Goal: Information Seeking & Learning: Learn about a topic

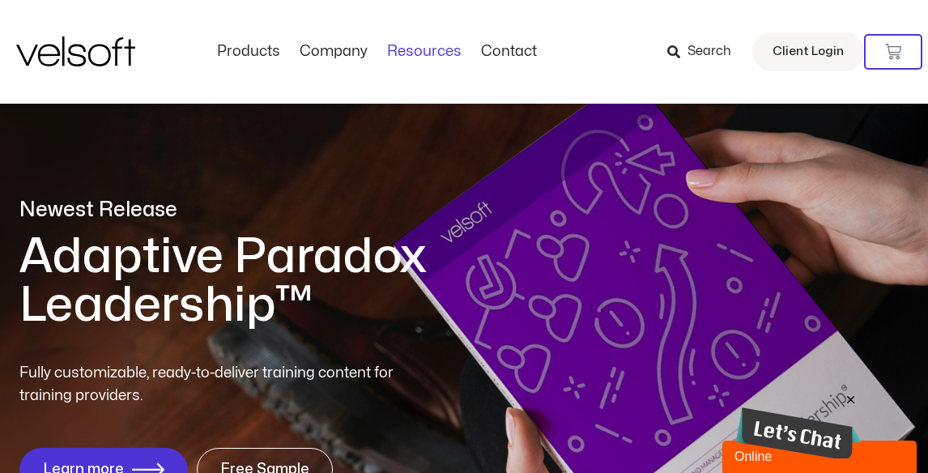
click at [407, 52] on link "Resources" at bounding box center [424, 52] width 94 height 18
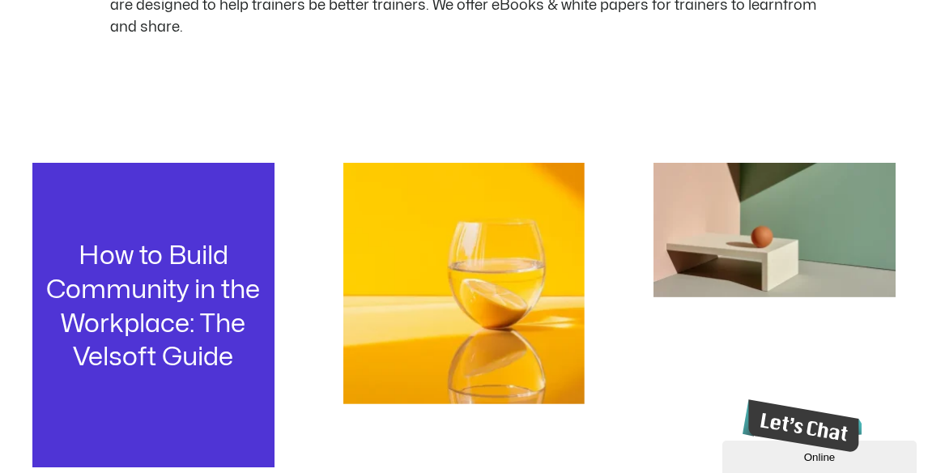
scroll to position [554, 0]
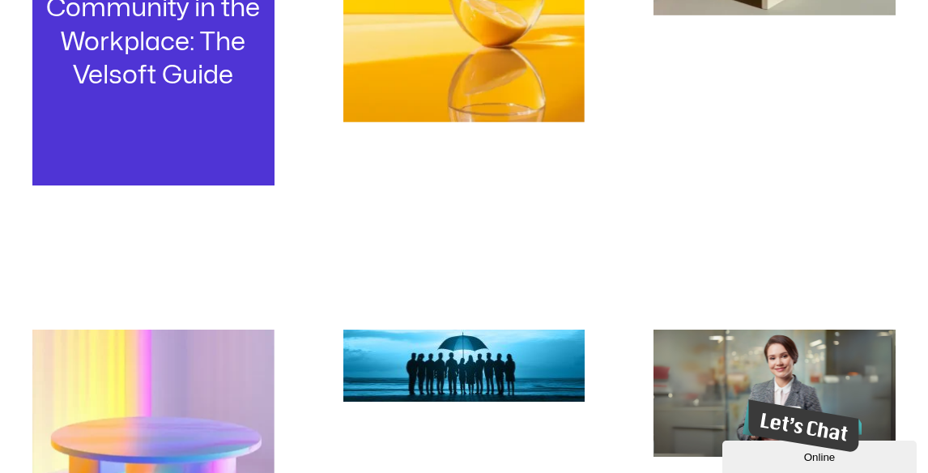
click at [190, 74] on h3 "How to Build Community in the Workplace: The Velsoft Guide" at bounding box center [154, 24] width 218 height 134
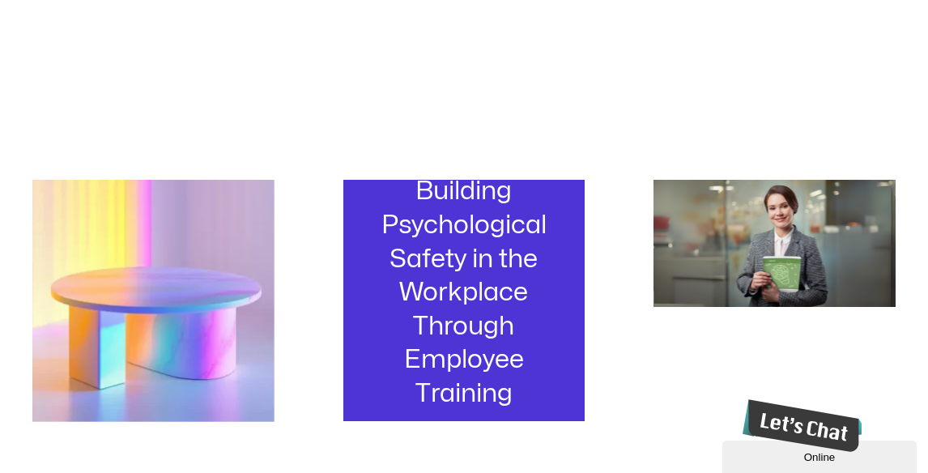
scroll to position [780, 0]
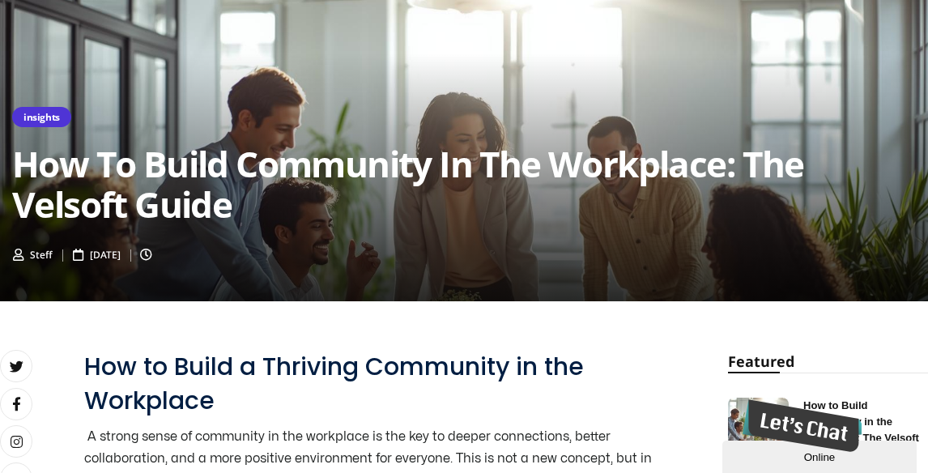
scroll to position [300, 0]
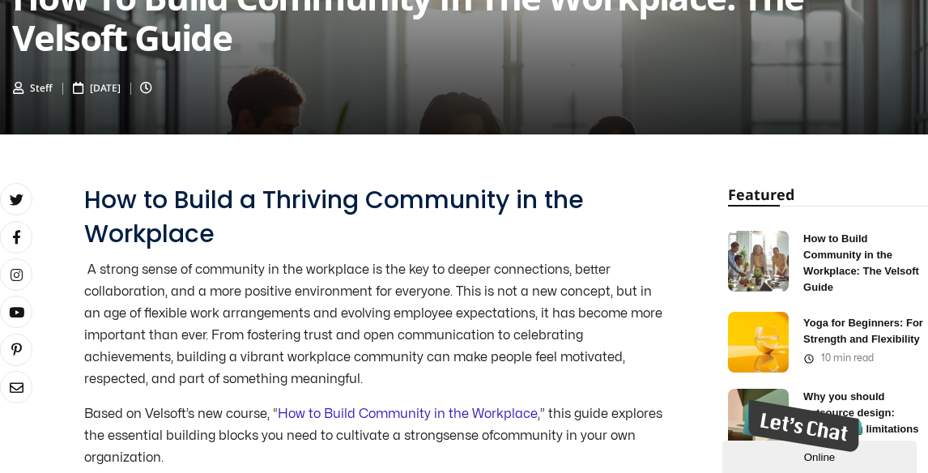
click at [348, 407] on link "How to Build Community in the Workplace" at bounding box center [408, 413] width 260 height 13
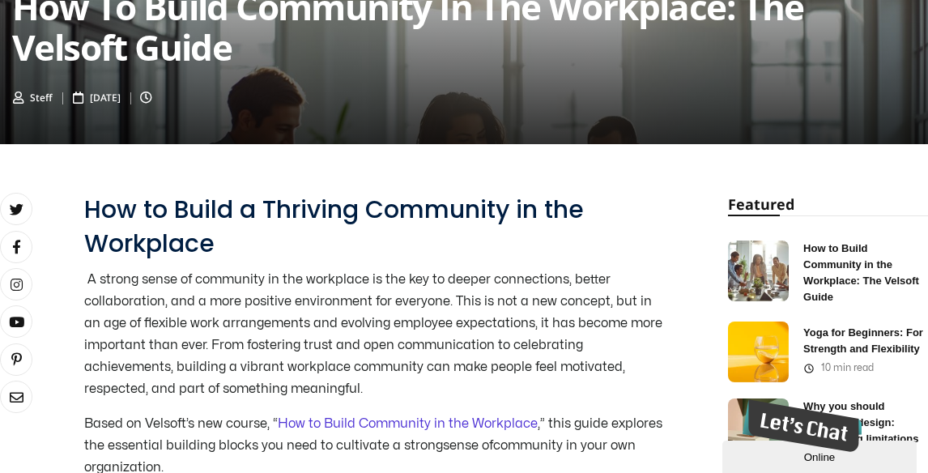
scroll to position [181, 0]
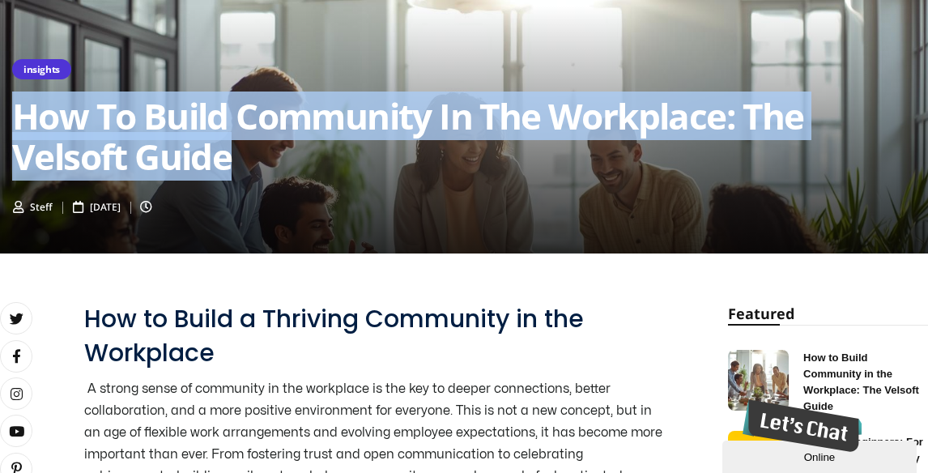
drag, startPoint x: 18, startPoint y: 121, endPoint x: 240, endPoint y: 164, distance: 225.9
click at [240, 164] on h2 "How to Build Community in the Workplace: The Velsoft Guide" at bounding box center [463, 136] width 903 height 81
copy h2 "How to Build Community in the Workplace: The Velsoft Guide"
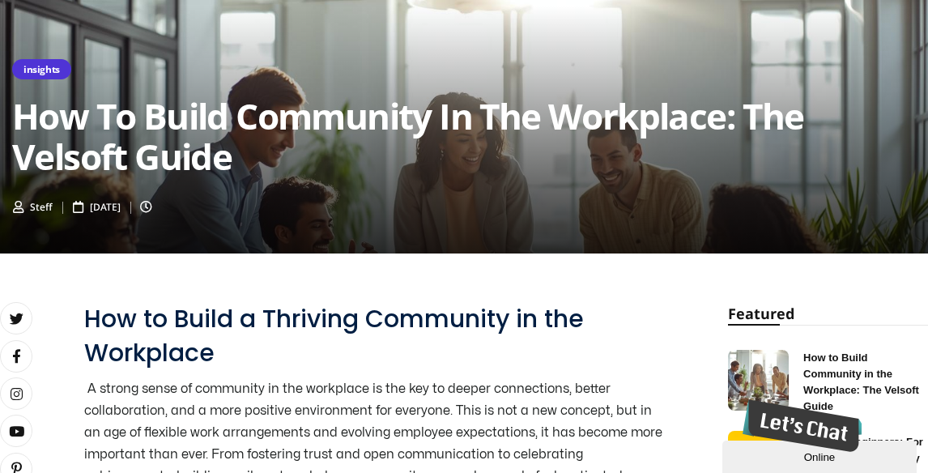
drag, startPoint x: 181, startPoint y: 138, endPoint x: 503, endPoint y: 2, distance: 349.3
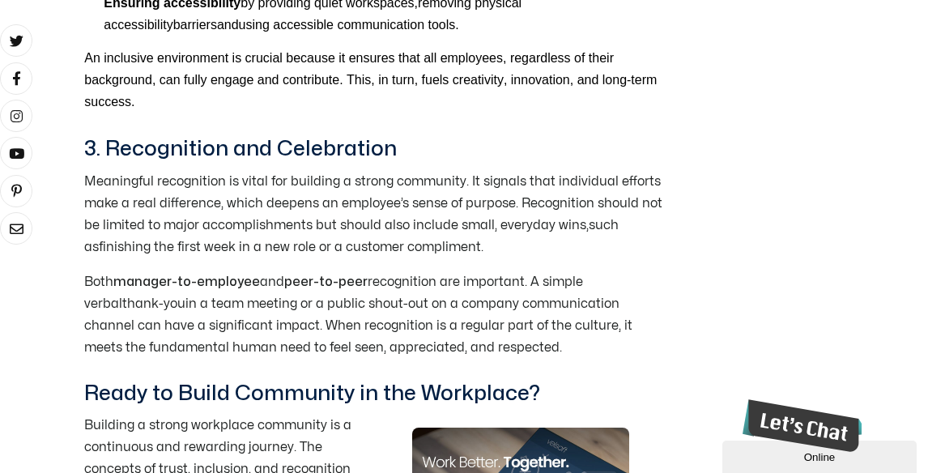
scroll to position [2088, 0]
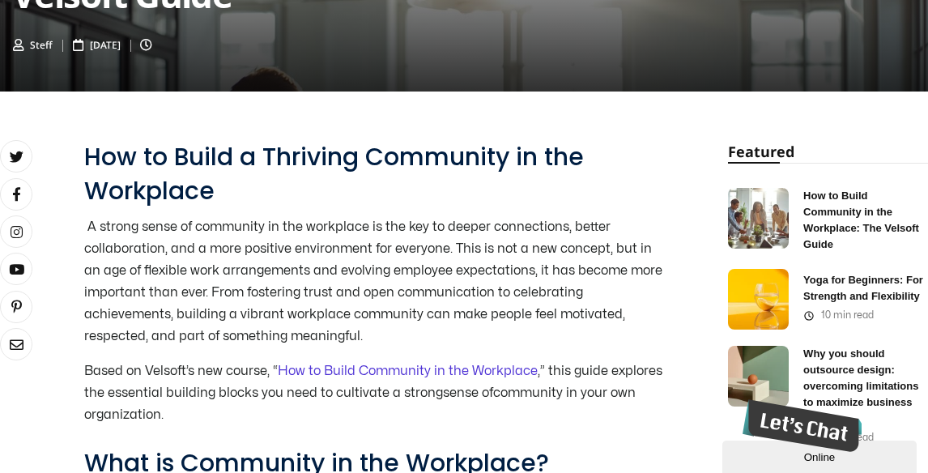
scroll to position [0, 0]
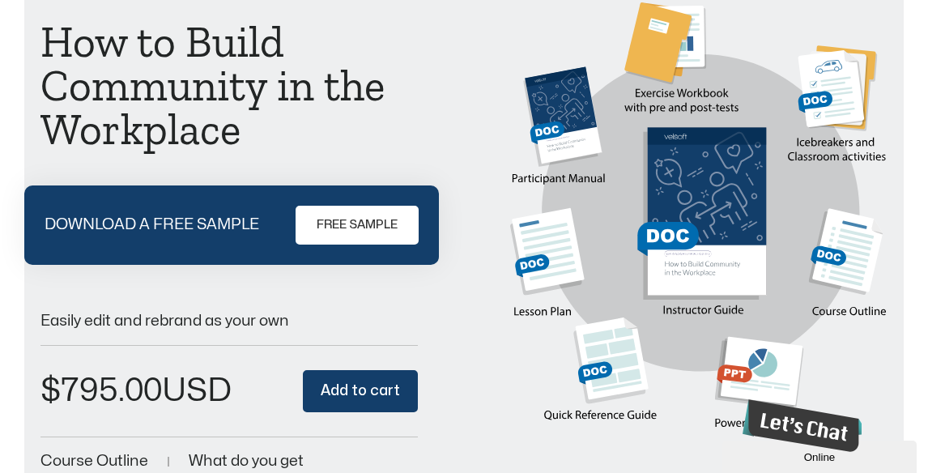
scroll to position [208, 0]
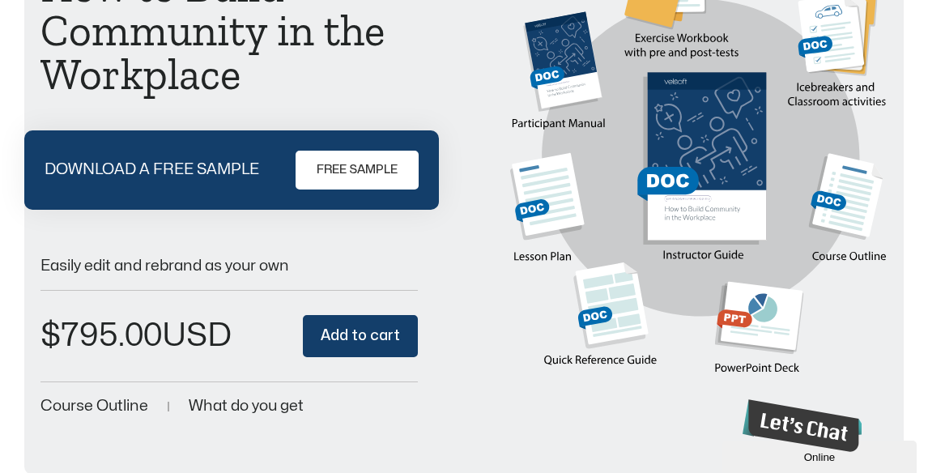
click at [327, 180] on span "FREE SAMPLE" at bounding box center [357, 169] width 81 height 19
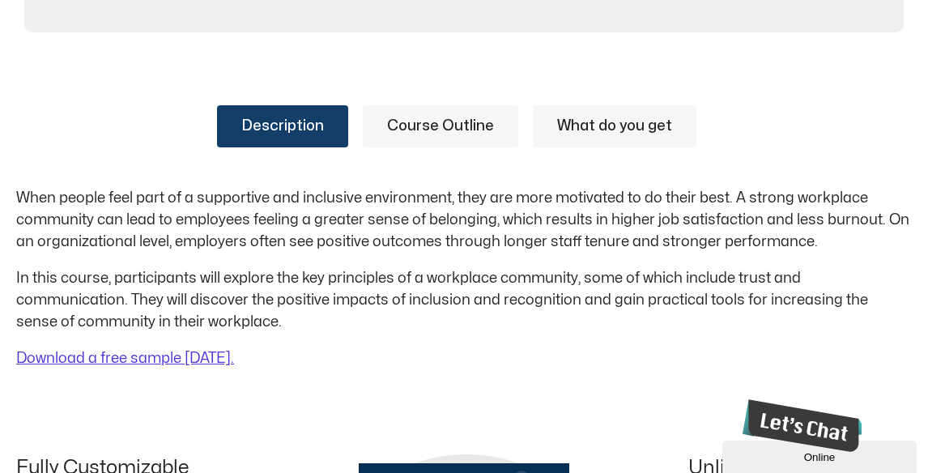
scroll to position [653, 0]
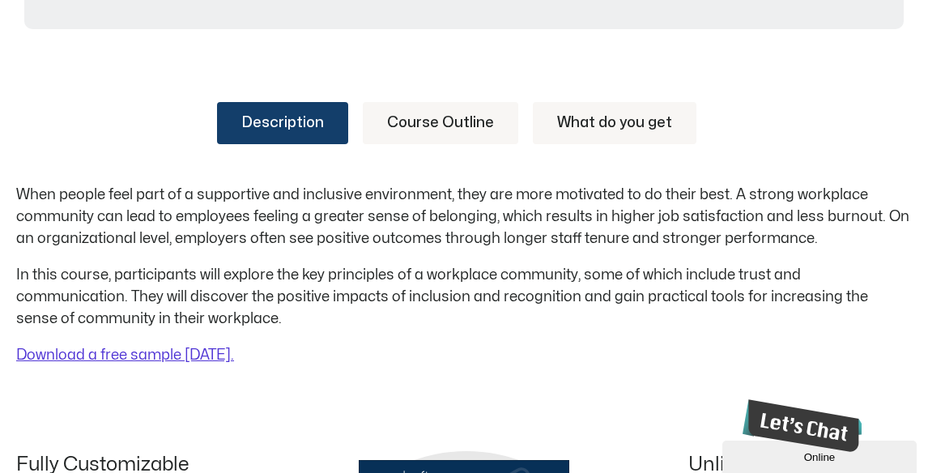
click at [463, 125] on link "Course Outline" at bounding box center [440, 123] width 155 height 42
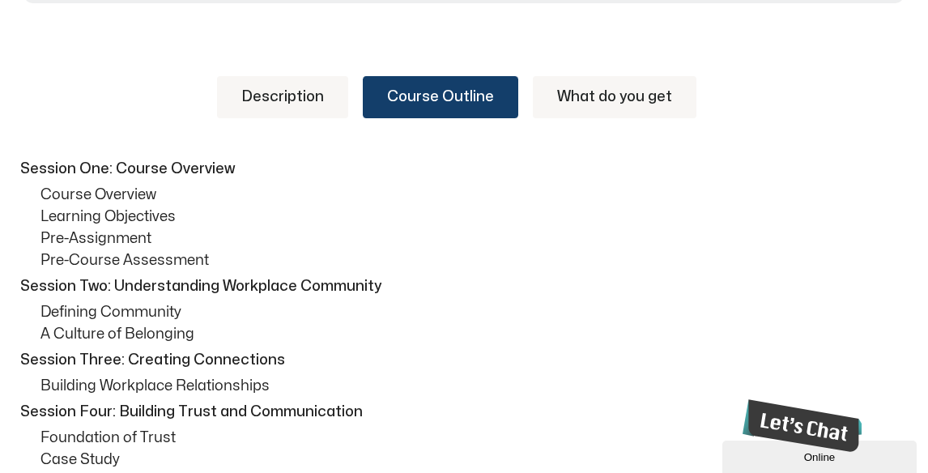
scroll to position [752, 0]
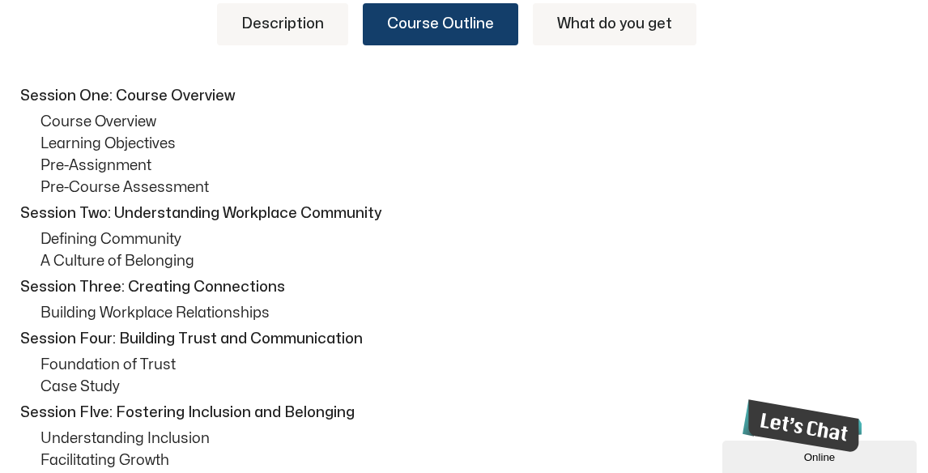
click at [604, 28] on link "What do you get" at bounding box center [615, 24] width 164 height 42
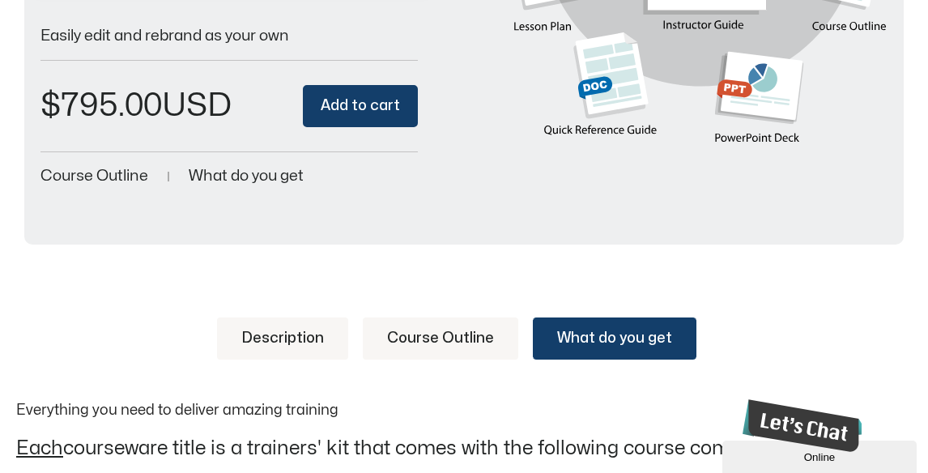
scroll to position [551, 0]
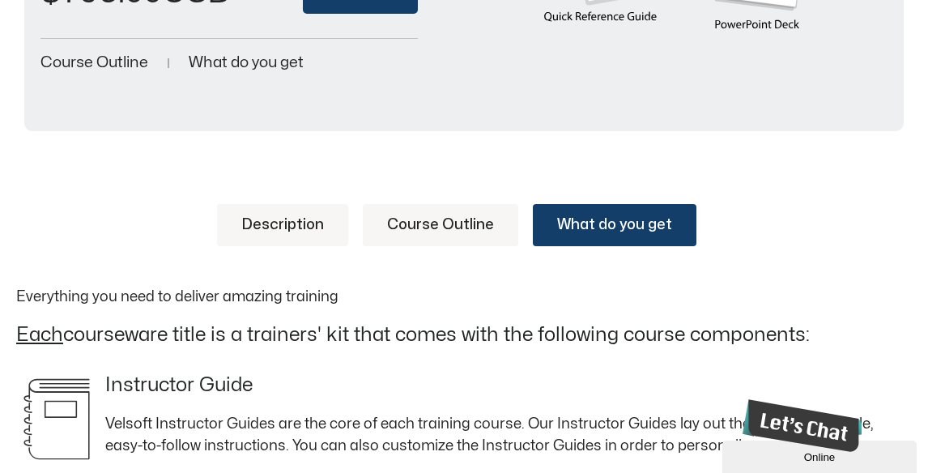
click at [431, 229] on link "Course Outline" at bounding box center [440, 225] width 155 height 42
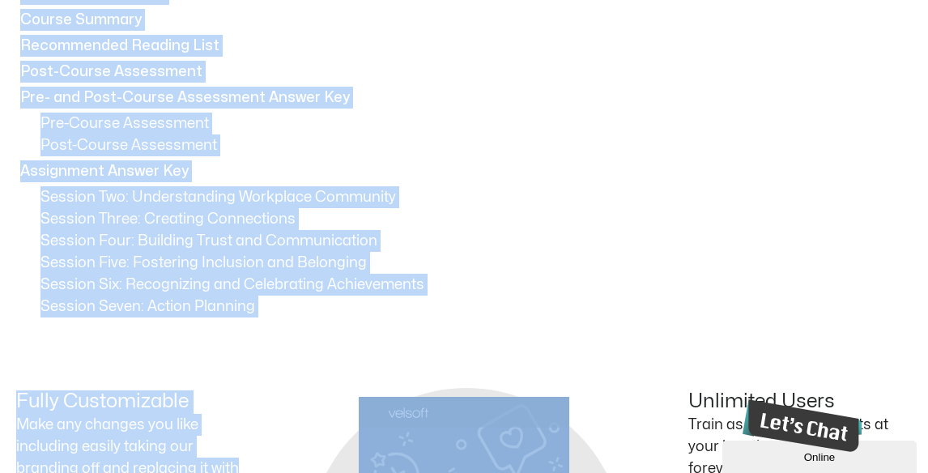
scroll to position [1602, 0]
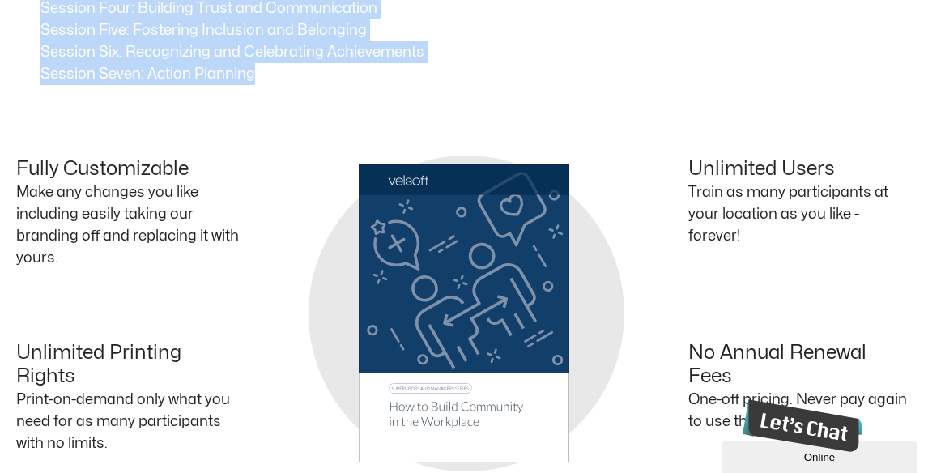
drag, startPoint x: 20, startPoint y: 181, endPoint x: 270, endPoint y: 85, distance: 267.0
copy div "Session One: Course Overview Course Overview Learning Objectives Pre-Assignment…"
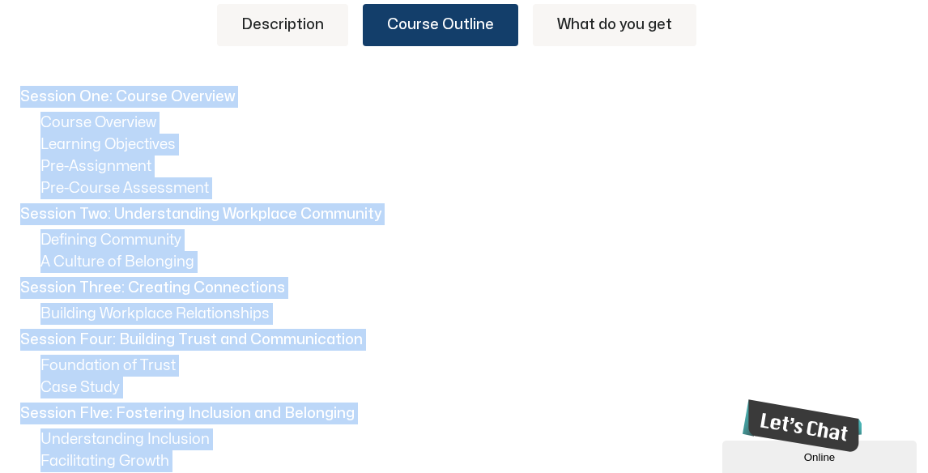
scroll to position [720, 0]
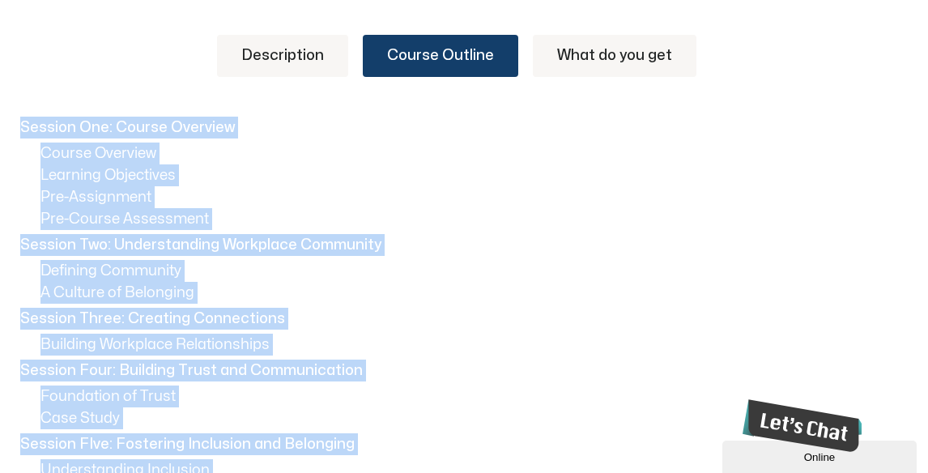
click at [623, 51] on link "What do you get" at bounding box center [615, 56] width 164 height 42
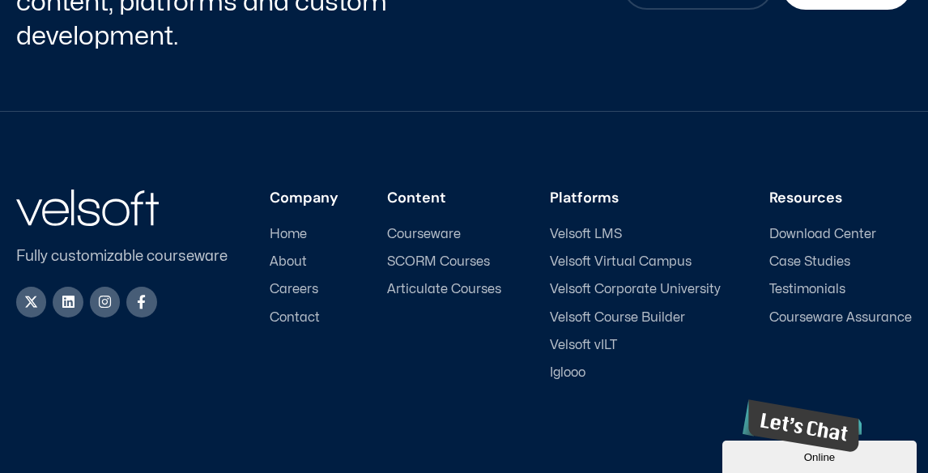
scroll to position [2111, 0]
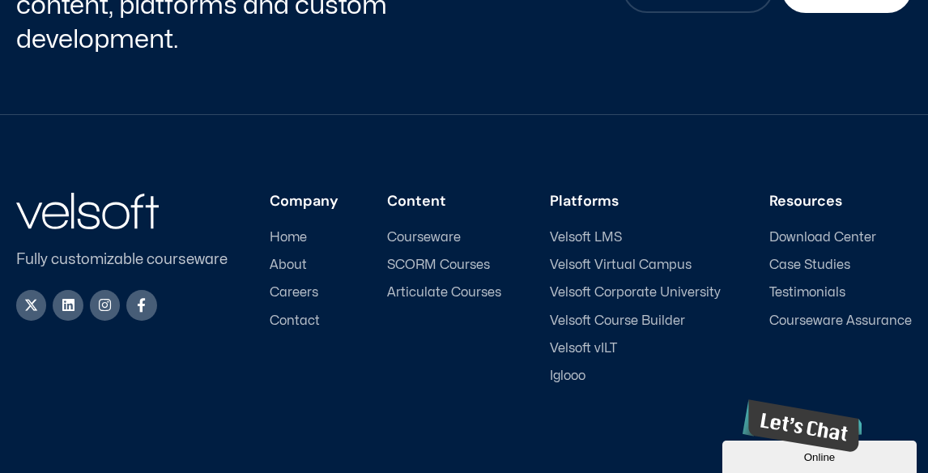
click at [387, 257] on span "SCORM Courses" at bounding box center [438, 264] width 103 height 15
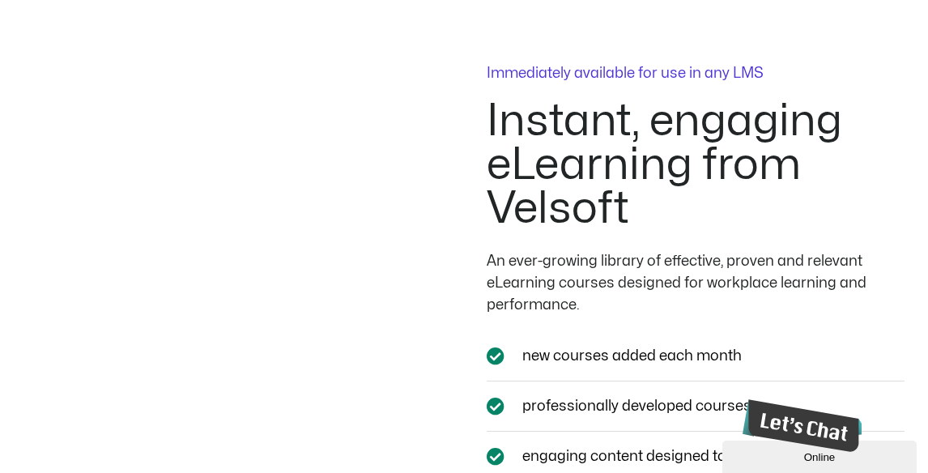
scroll to position [2721, 0]
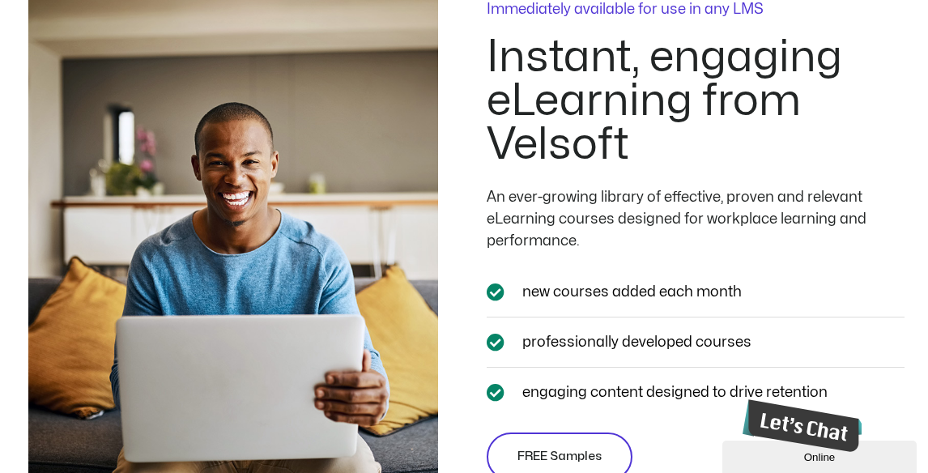
click at [552, 447] on span "FREE Samples" at bounding box center [559, 456] width 84 height 19
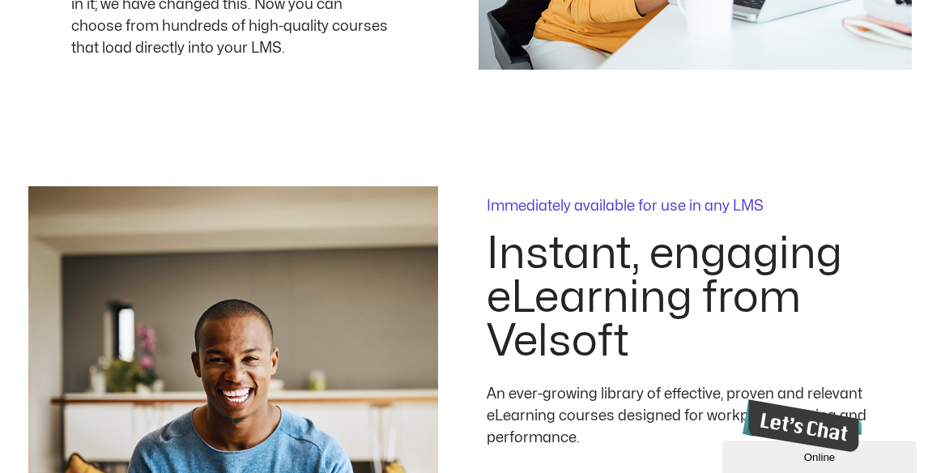
scroll to position [2666, 0]
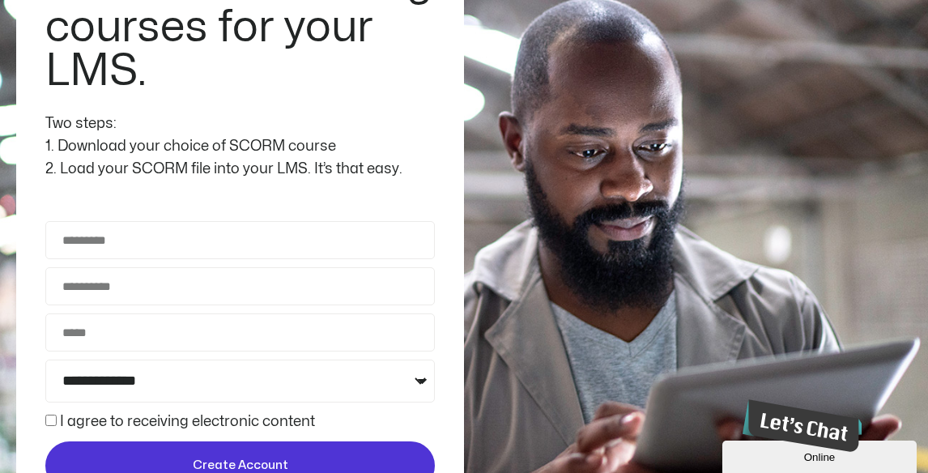
scroll to position [0, 0]
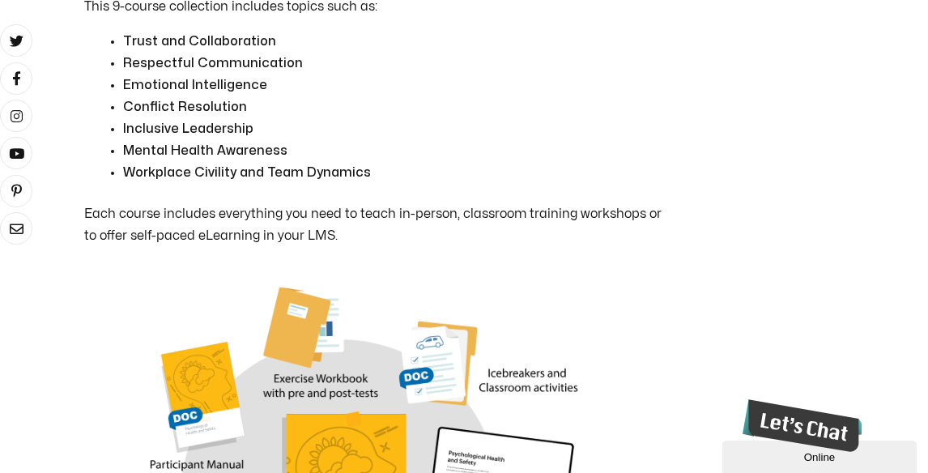
scroll to position [2480, 0]
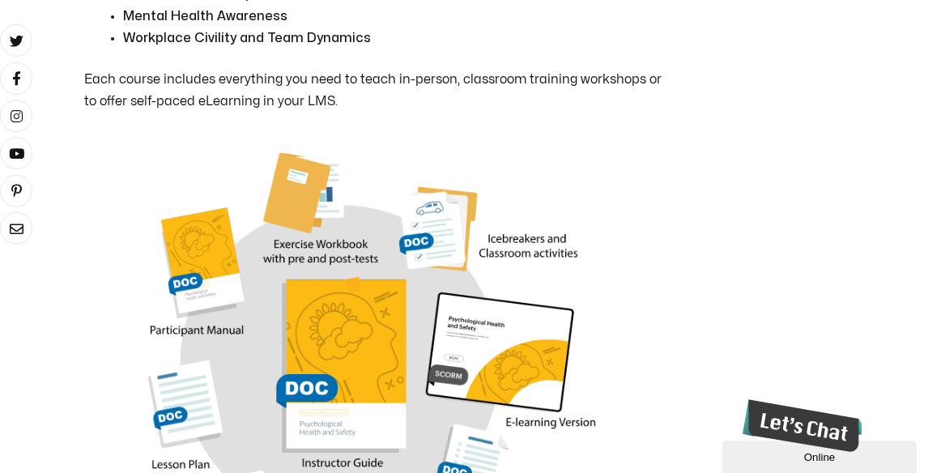
click at [343, 191] on img at bounding box center [373, 376] width 477 height 477
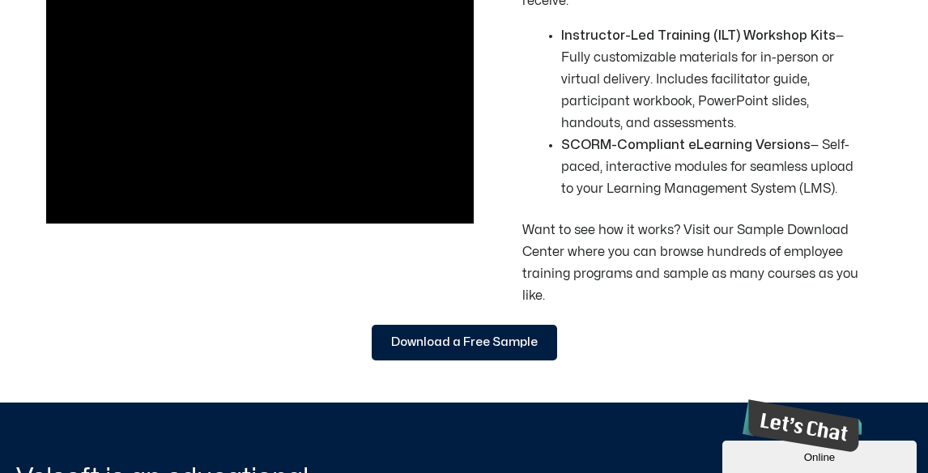
scroll to position [2315, 0]
